Goal: Task Accomplishment & Management: Manage account settings

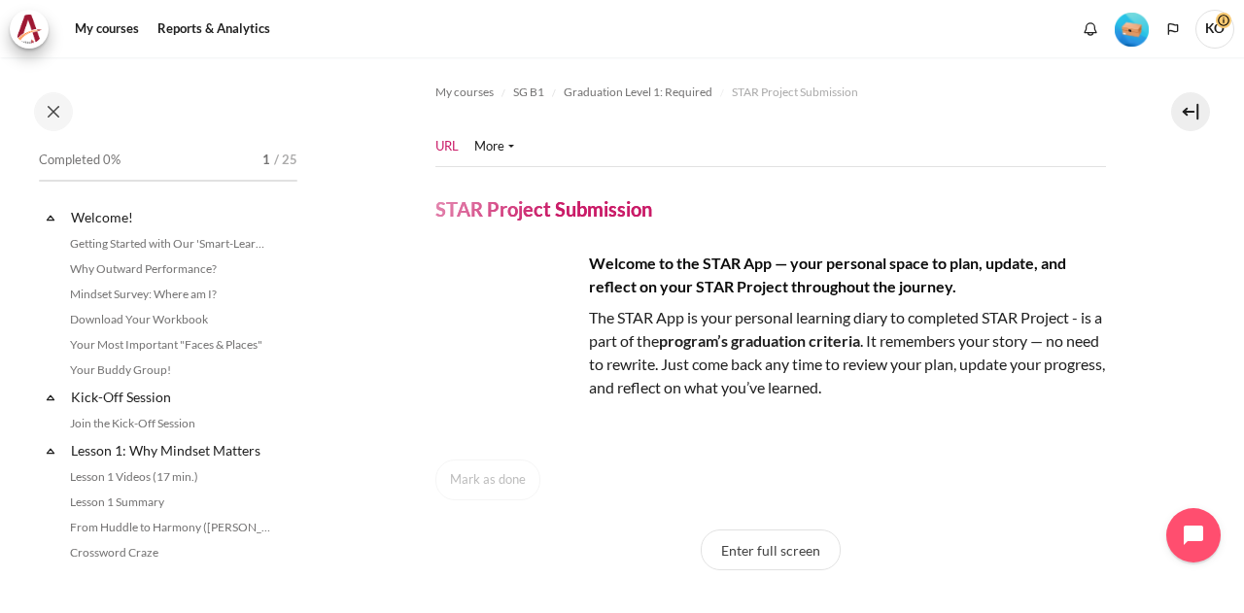
scroll to position [1987, 0]
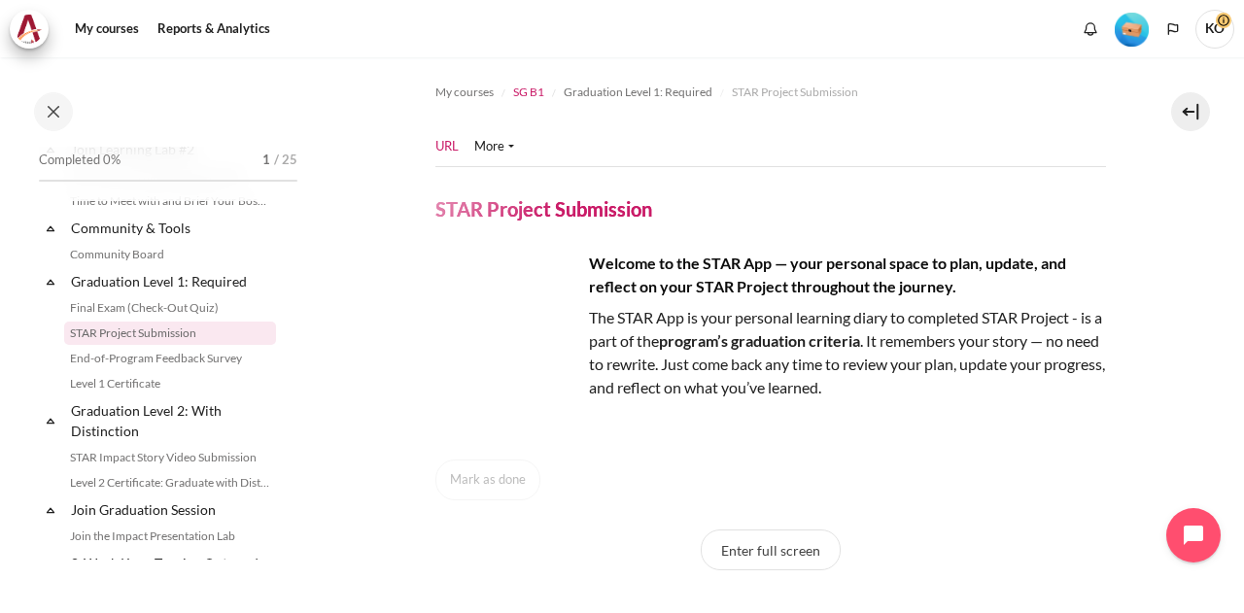
click at [519, 90] on span "SG B1" at bounding box center [528, 93] width 31 height 18
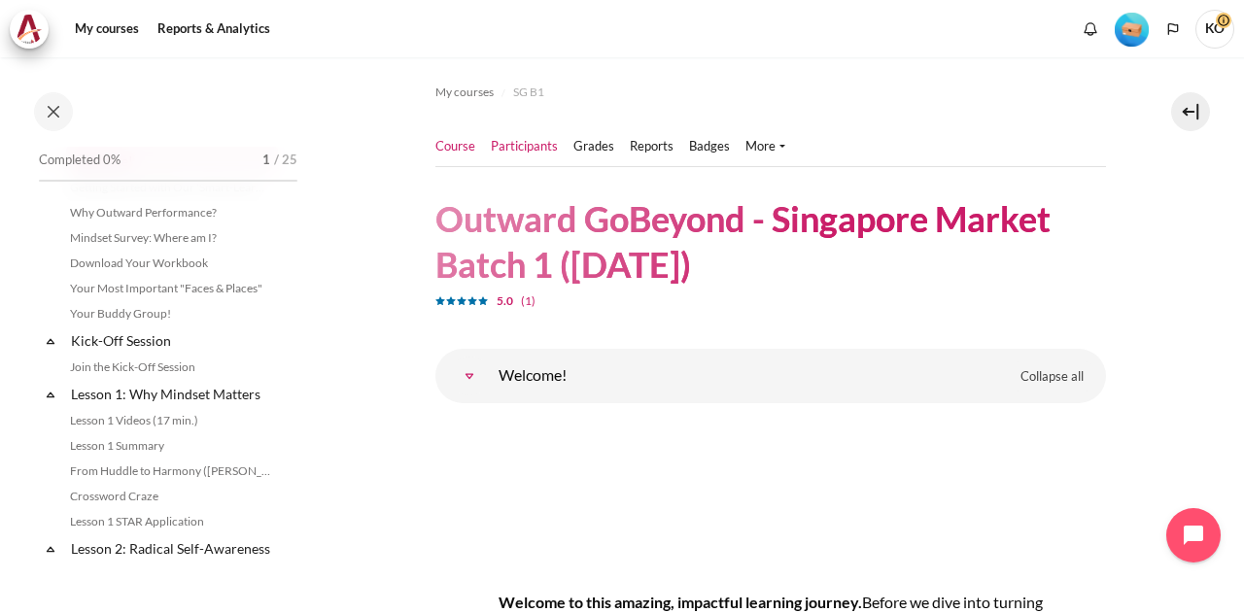
click at [539, 142] on link "Participants" at bounding box center [524, 146] width 67 height 19
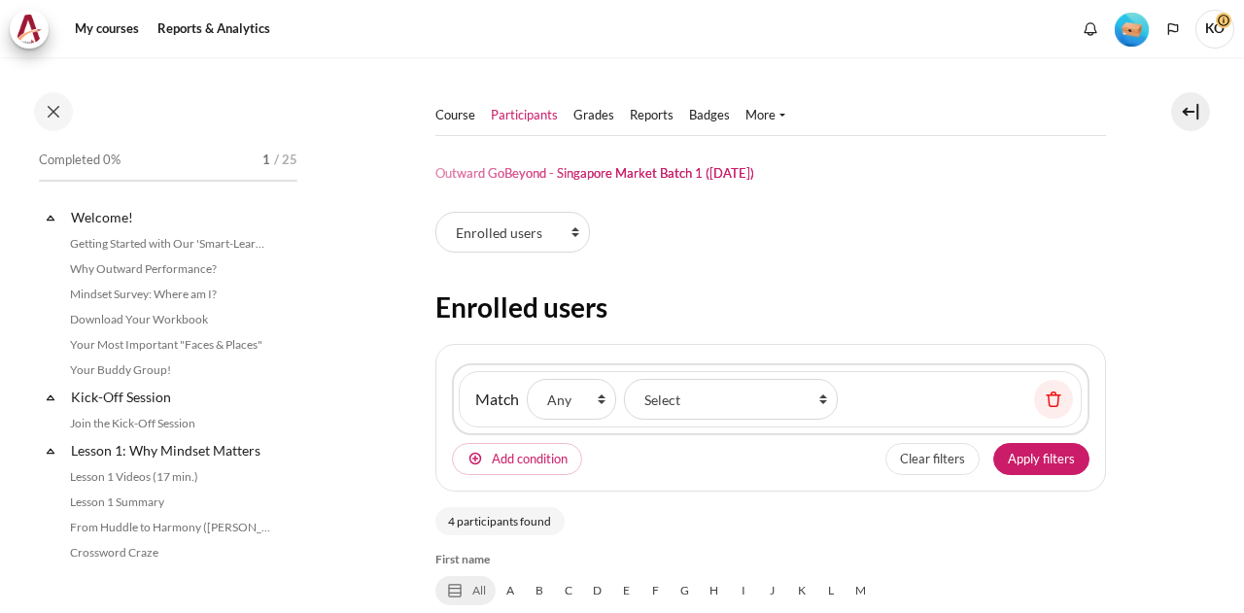
select select "groups"
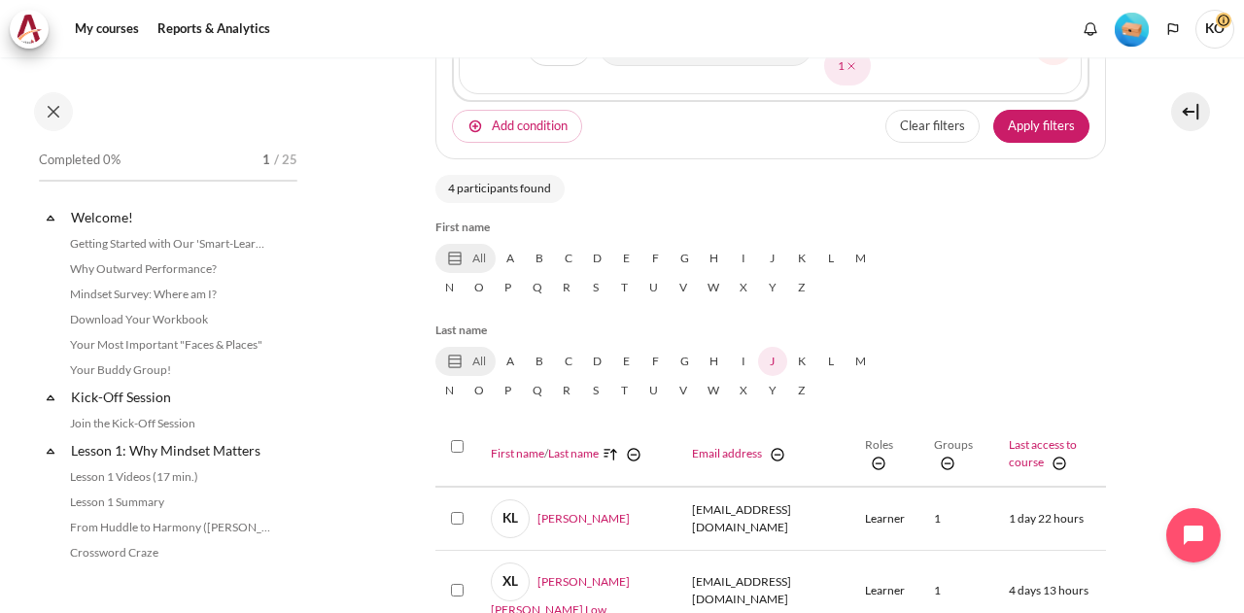
scroll to position [389, 0]
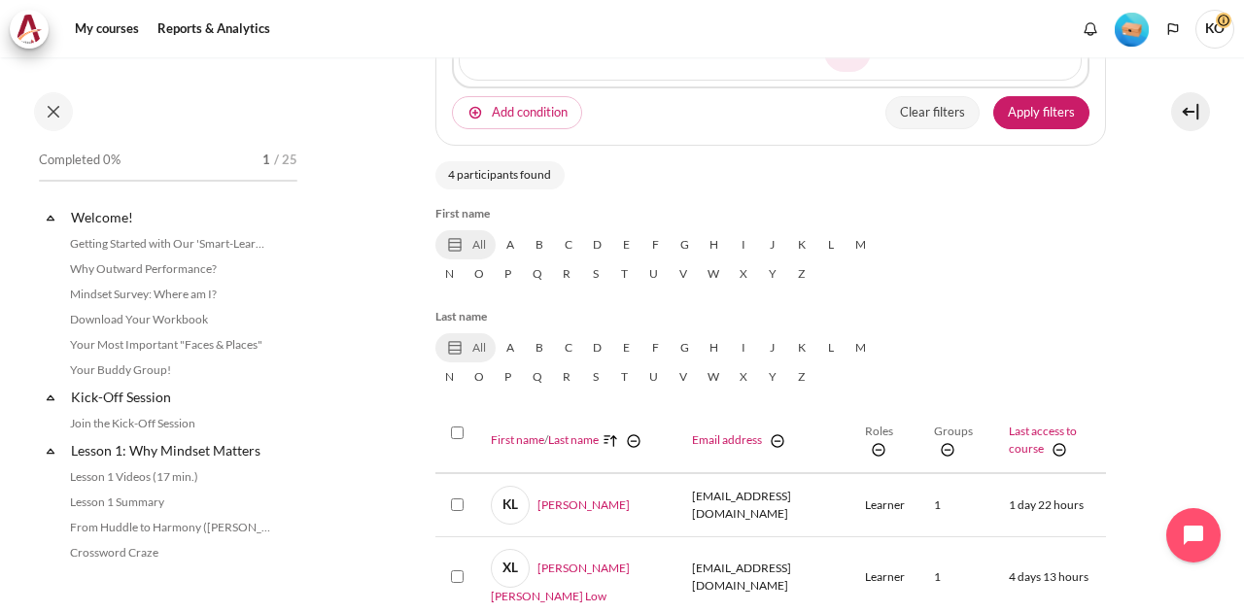
click at [947, 113] on button "Clear filters" at bounding box center [933, 112] width 94 height 33
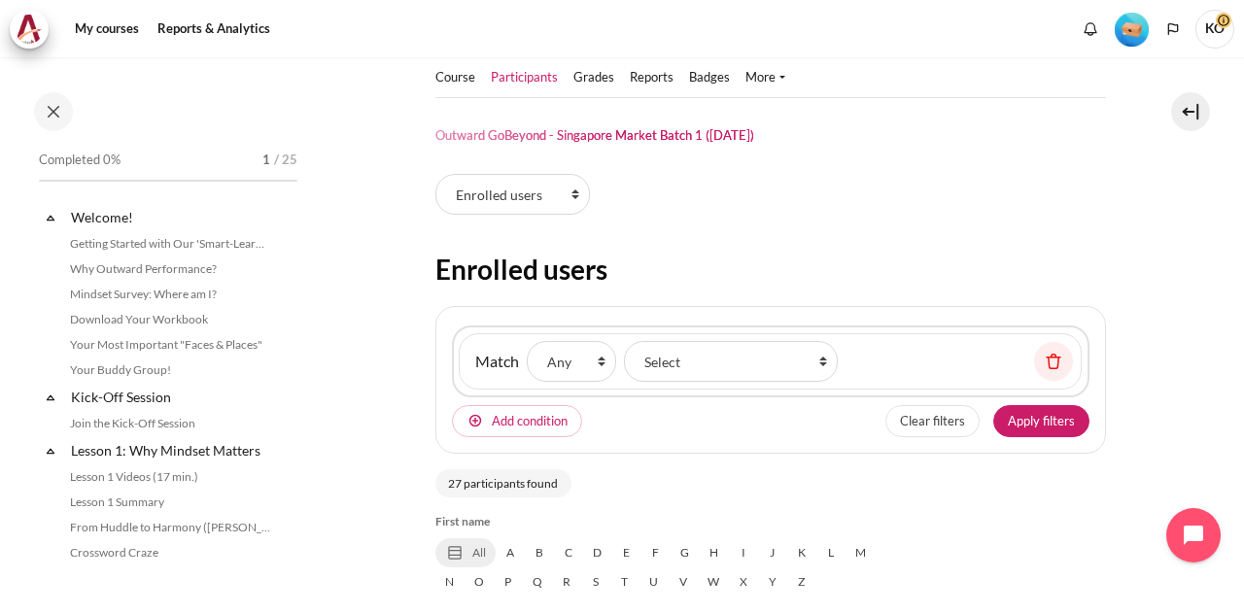
scroll to position [0, 0]
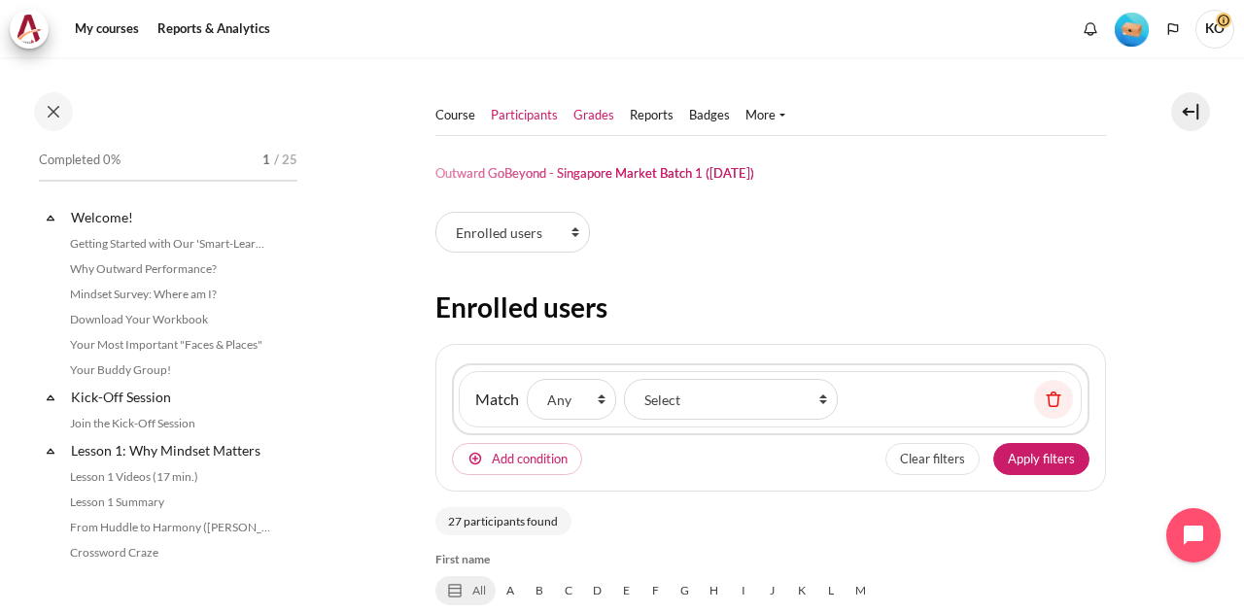
click at [597, 114] on link "Grades" at bounding box center [594, 115] width 41 height 19
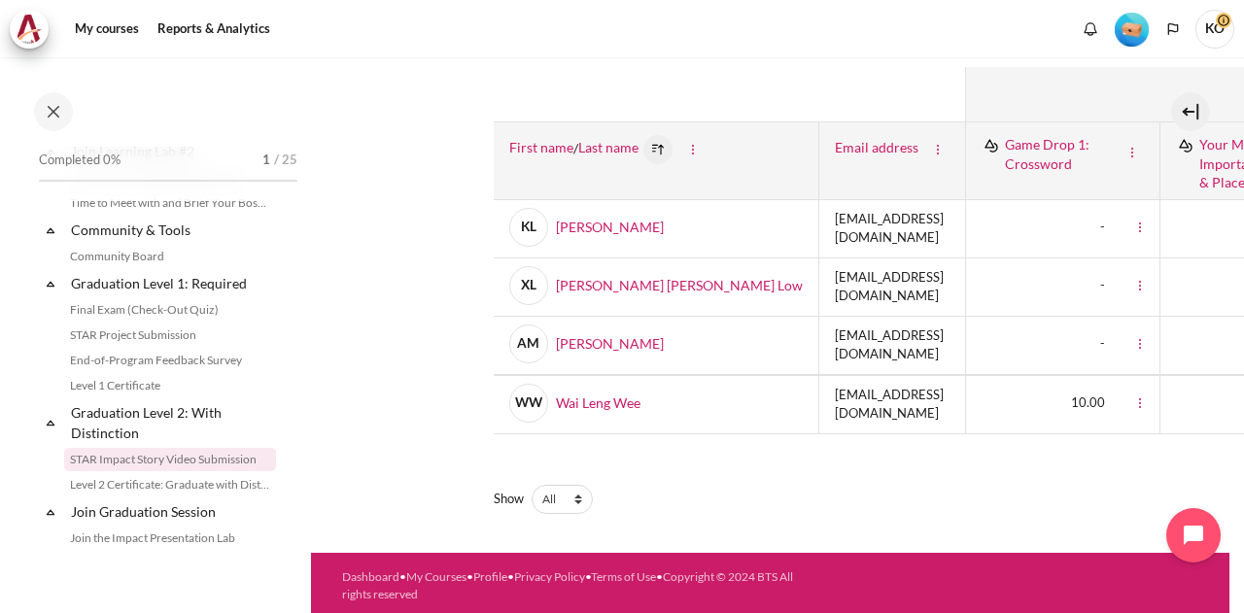
scroll to position [2042, 0]
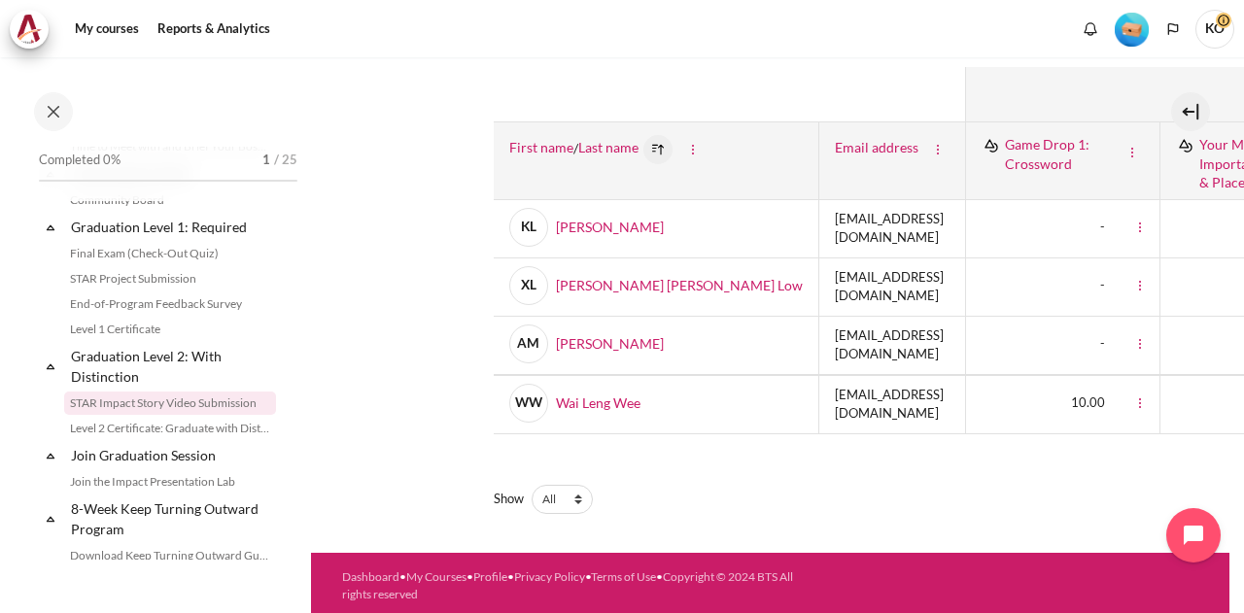
click at [165, 415] on link "STAR Impact Story Video Submission" at bounding box center [170, 403] width 212 height 23
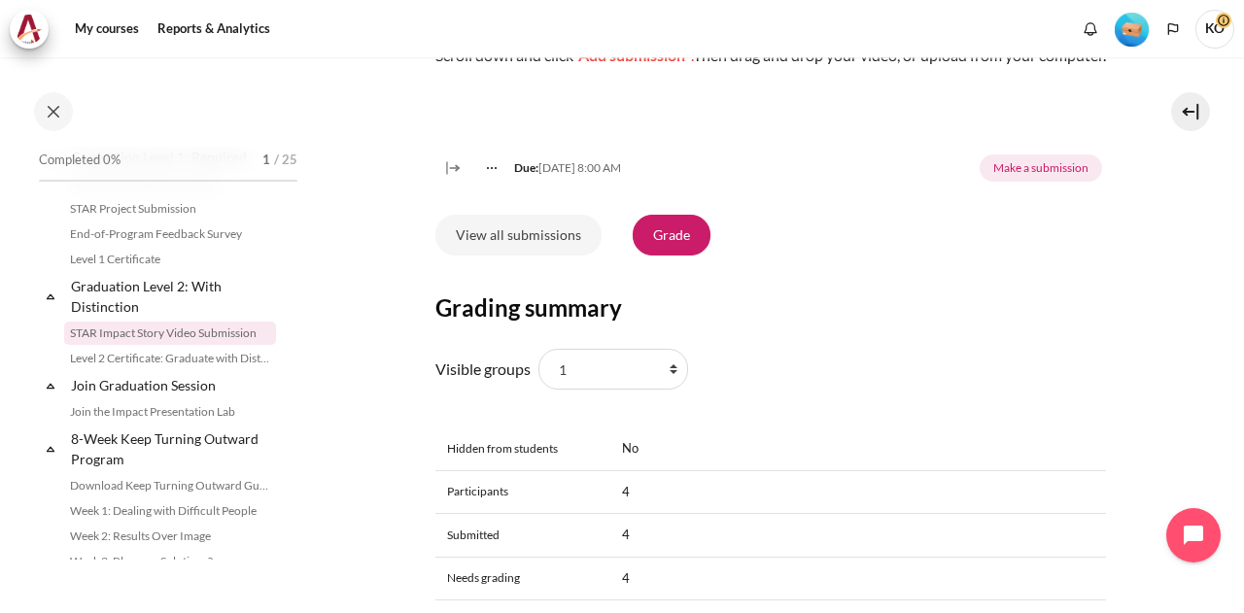
scroll to position [681, 0]
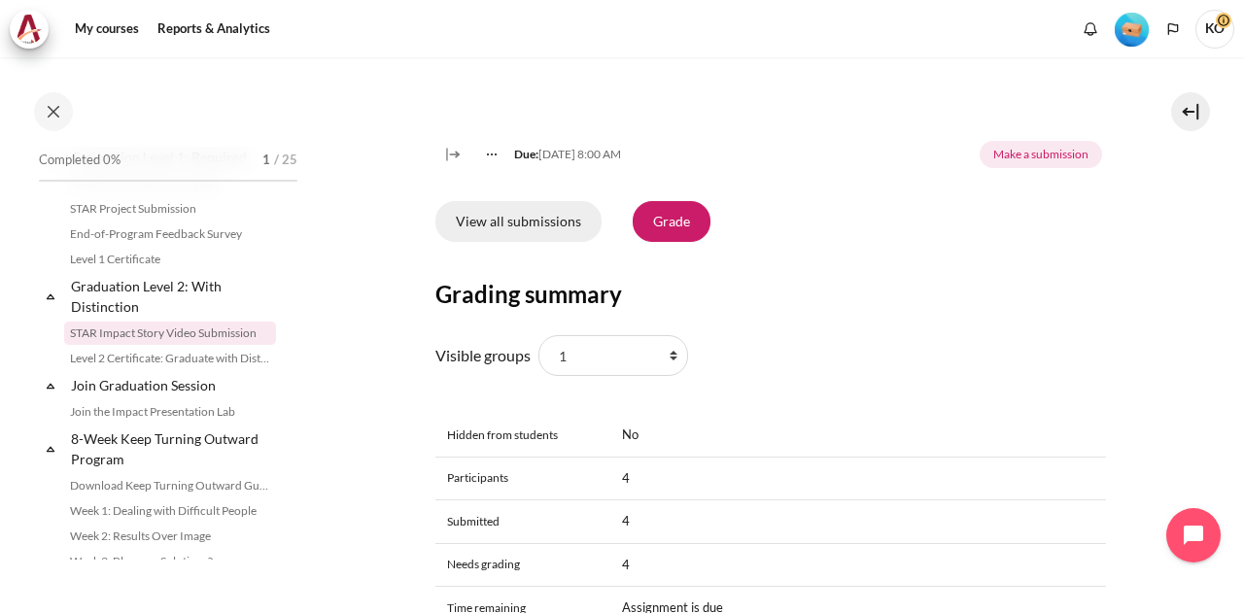
click at [558, 242] on link "View all submissions" at bounding box center [519, 221] width 166 height 41
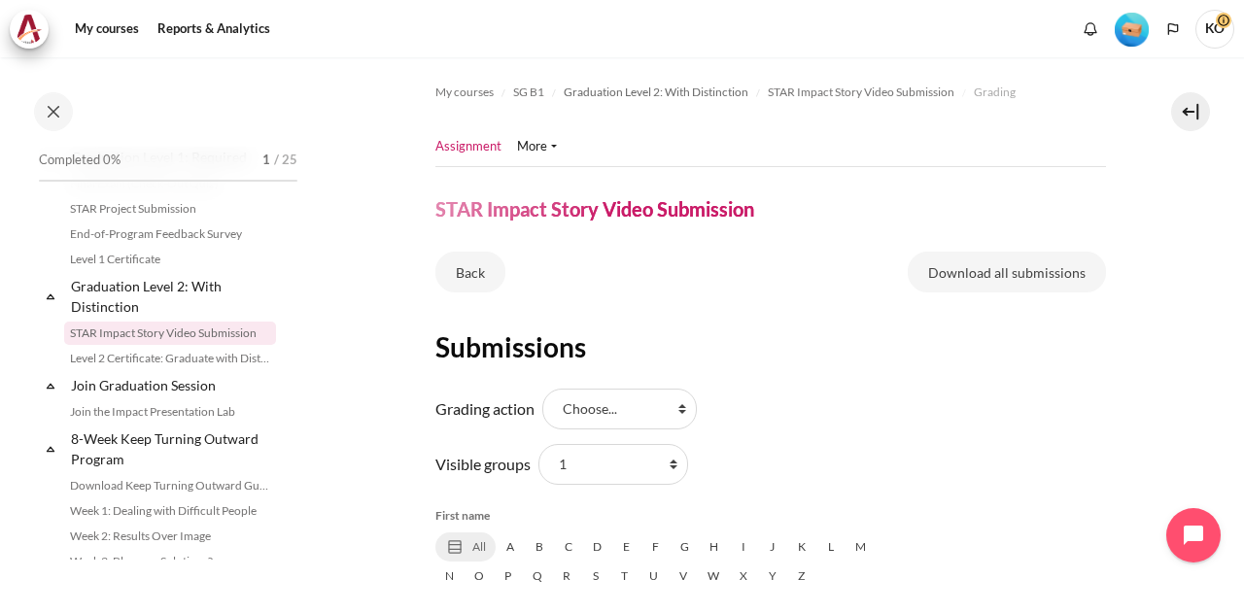
scroll to position [292, 0]
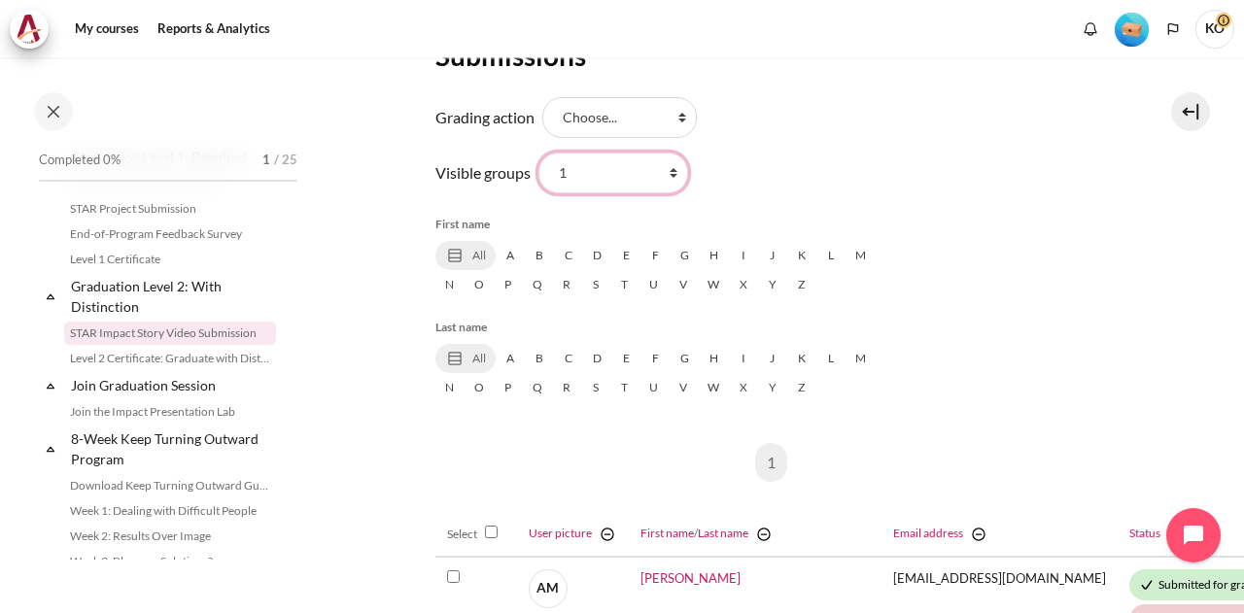
click at [669, 172] on select "All participants 1 2 3 4 5 6 7 HR" at bounding box center [614, 173] width 150 height 41
select select "0"
click at [539, 153] on select "All participants 1 2 3 4 5 6 7 HR" at bounding box center [614, 173] width 150 height 41
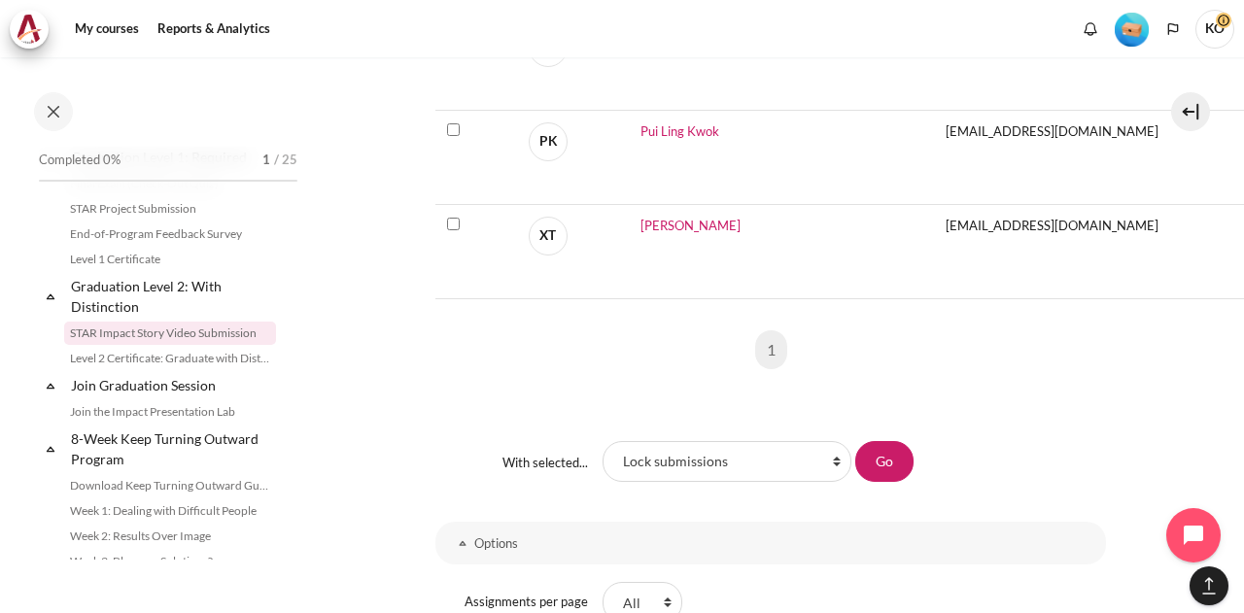
scroll to position [2938, 0]
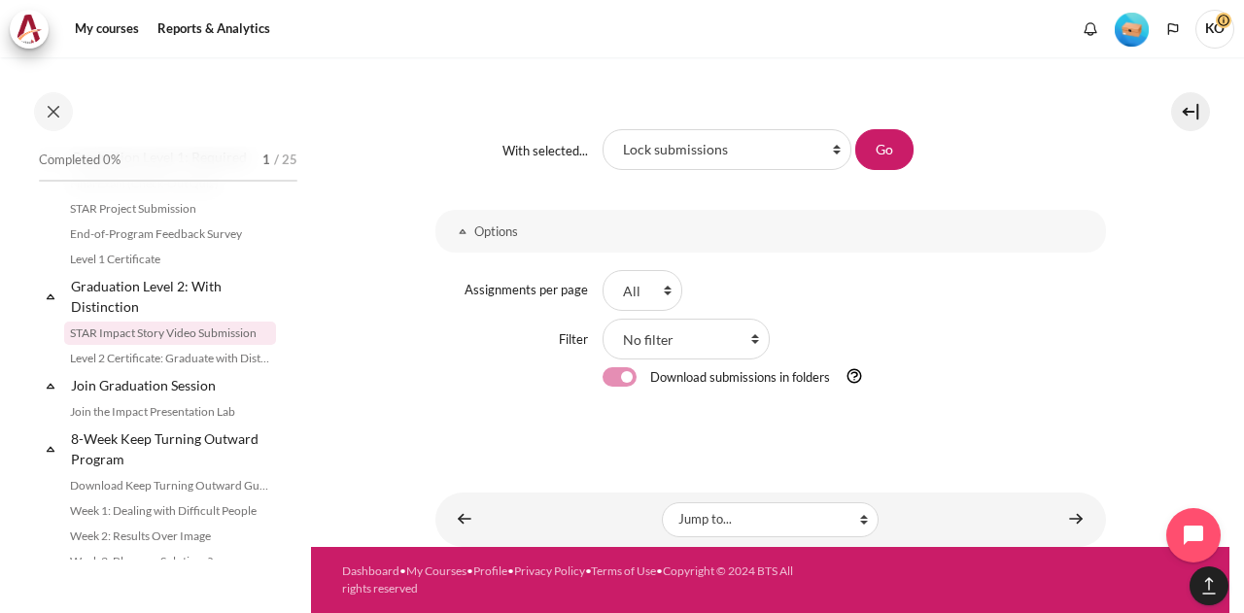
click at [1031, 370] on div "Download submissions in folders" at bounding box center [855, 378] width 504 height 20
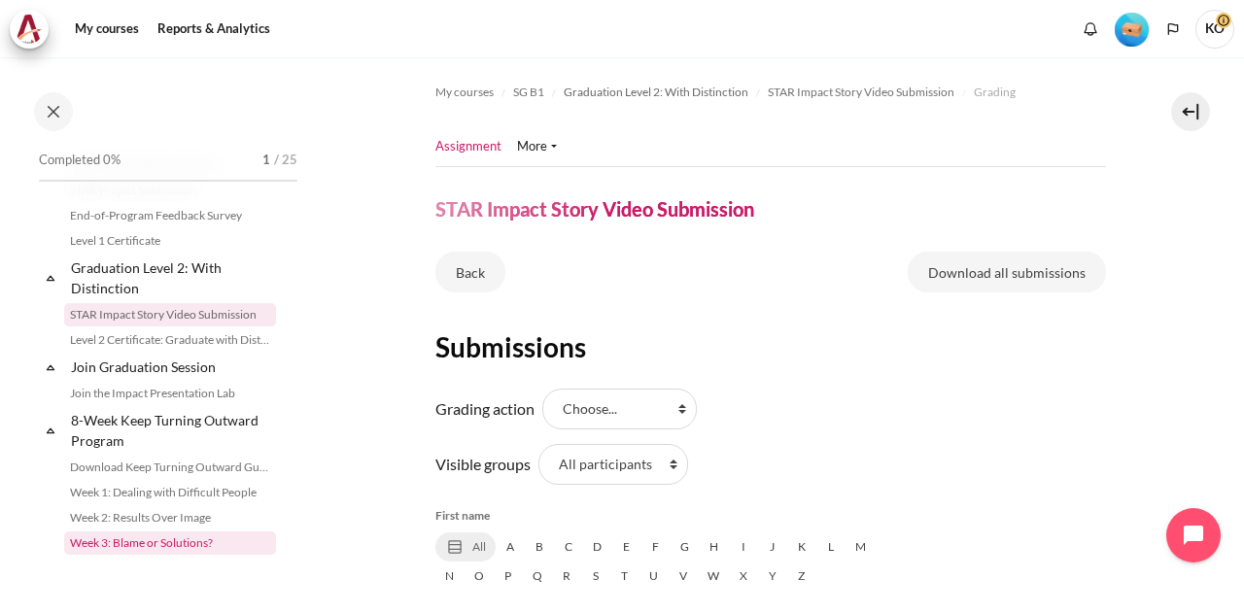
scroll to position [2033, 0]
